Goal: Use online tool/utility: Utilize a website feature to perform a specific function

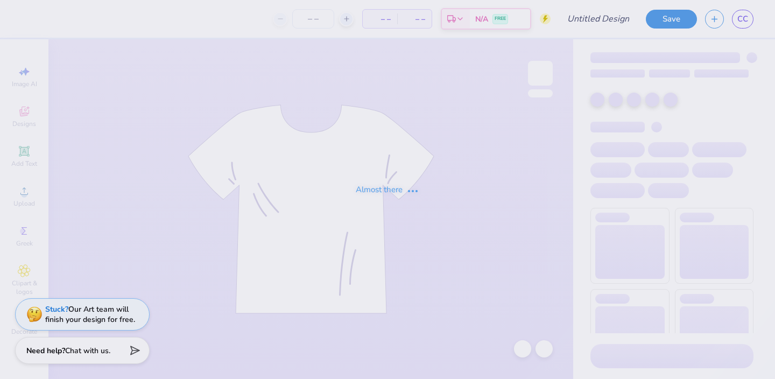
type input "Thankful 5k"
type input "12"
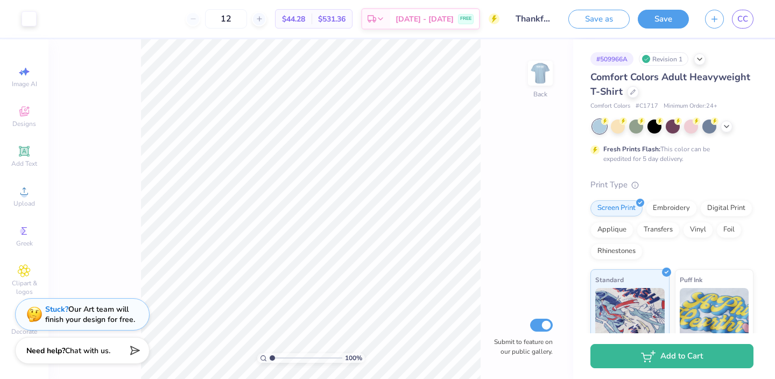
click at [535, 76] on img at bounding box center [541, 73] width 22 height 22
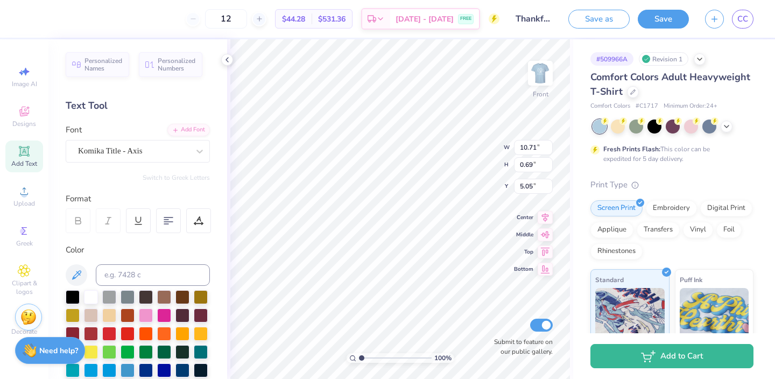
type textarea "13th annual thankful 5k"
click at [584, 71] on div "# 509966A Revision 1 Comfort Colors Adult Heavyweight T-Shirt Comfort Colors # …" at bounding box center [674, 275] width 202 height 473
type input "10.73"
click at [651, 11] on button "Save" at bounding box center [663, 17] width 51 height 19
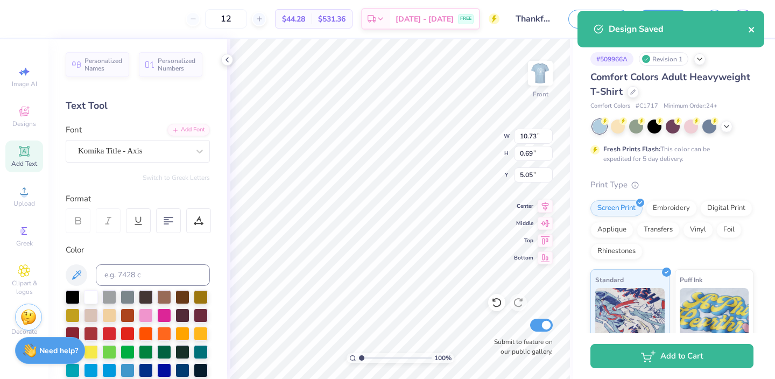
click at [754, 31] on icon "close" at bounding box center [752, 29] width 8 height 9
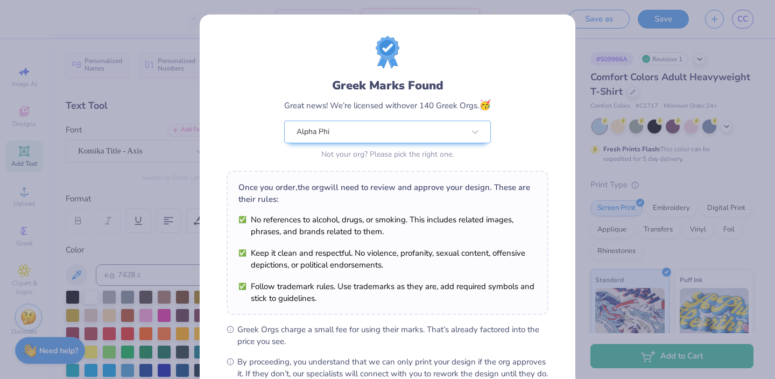
click at [584, 59] on div "Greek Marks Found Great news! We’re licensed with over 140 Greek Orgs. 🥳 Alpha …" at bounding box center [387, 189] width 775 height 379
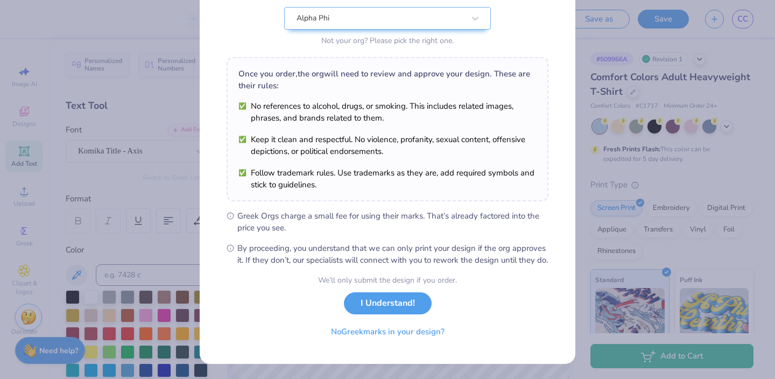
click at [407, 306] on button "I Understand!" at bounding box center [388, 303] width 88 height 22
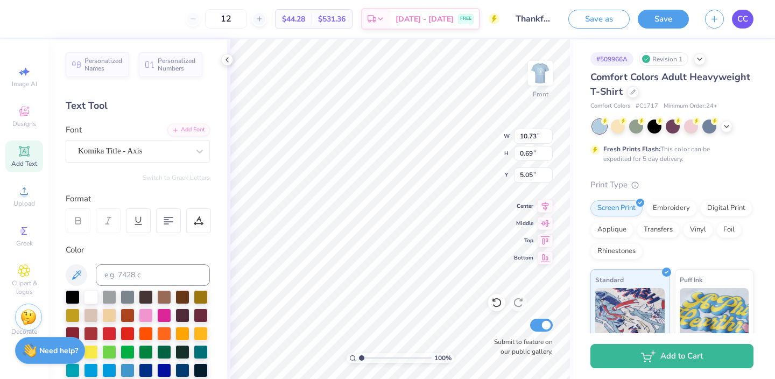
click at [744, 23] on span "CC" at bounding box center [742, 19] width 11 height 12
